Goal: Task Accomplishment & Management: Find specific page/section

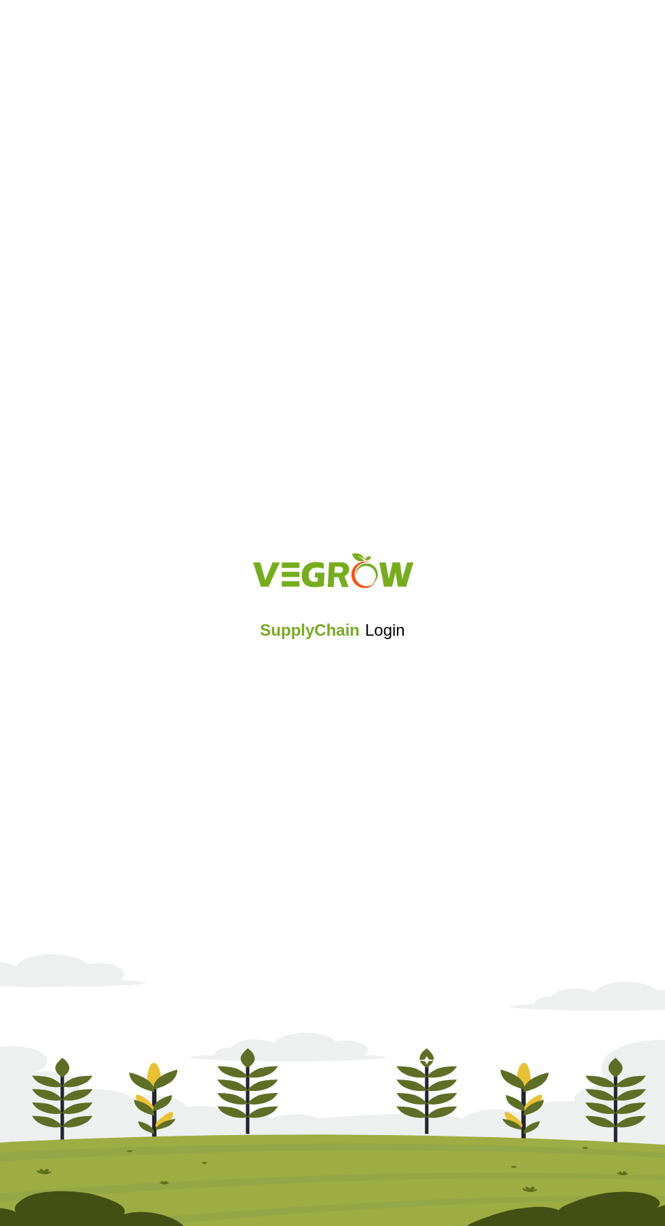
click at [357, 667] on iframe at bounding box center [333, 667] width 188 height 30
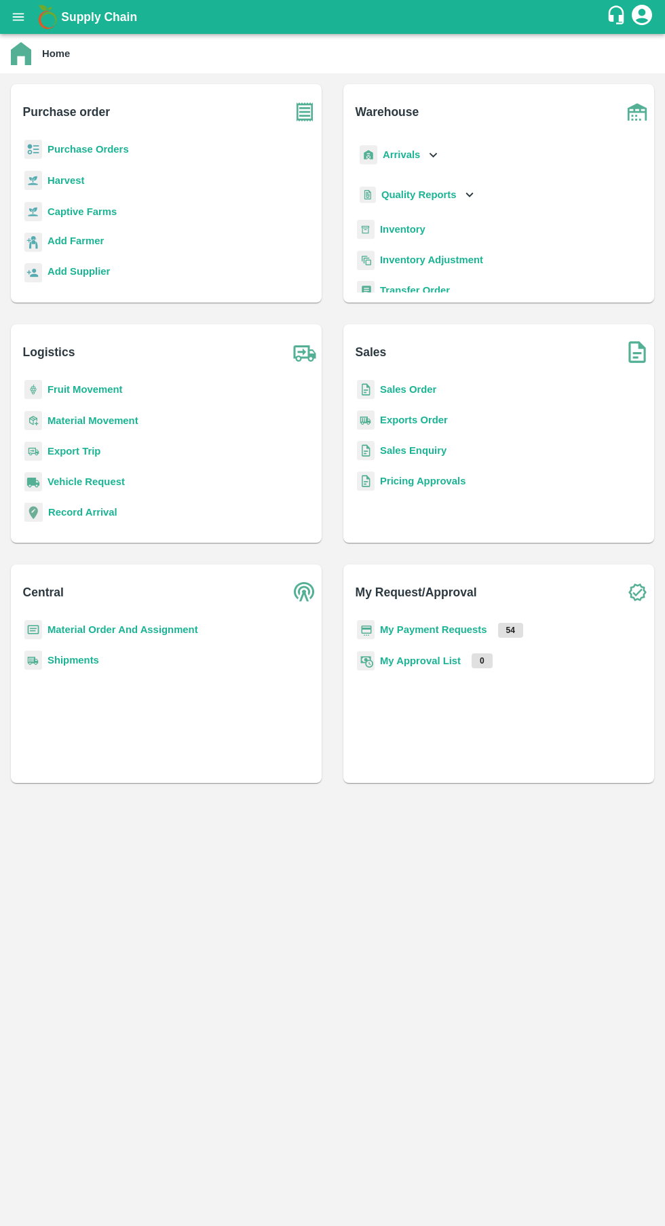
click at [442, 624] on b "My Payment Requests" at bounding box center [433, 629] width 107 height 11
